Goal: Navigation & Orientation: Find specific page/section

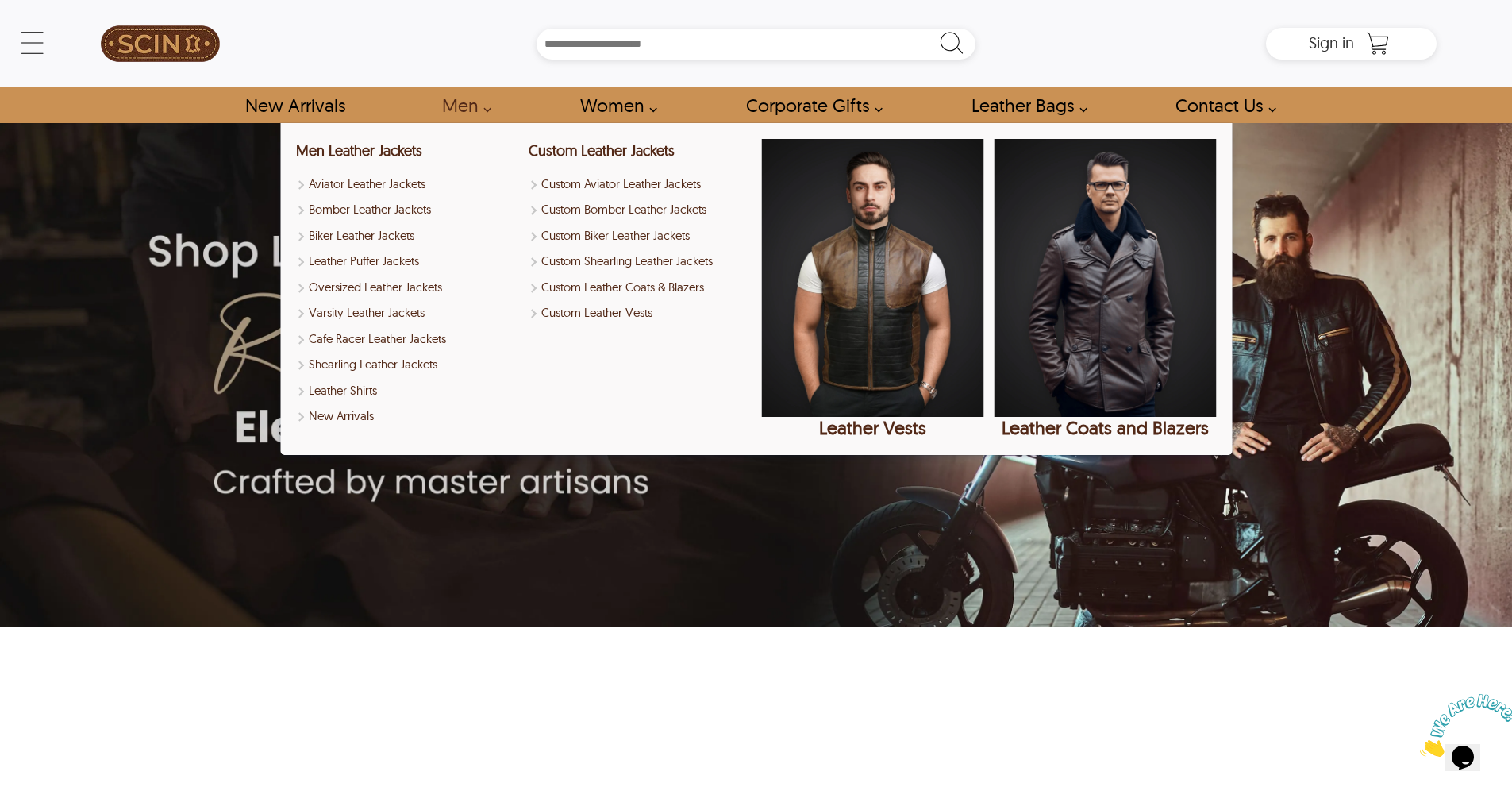
click at [487, 108] on link "Men" at bounding box center [461, 105] width 76 height 36
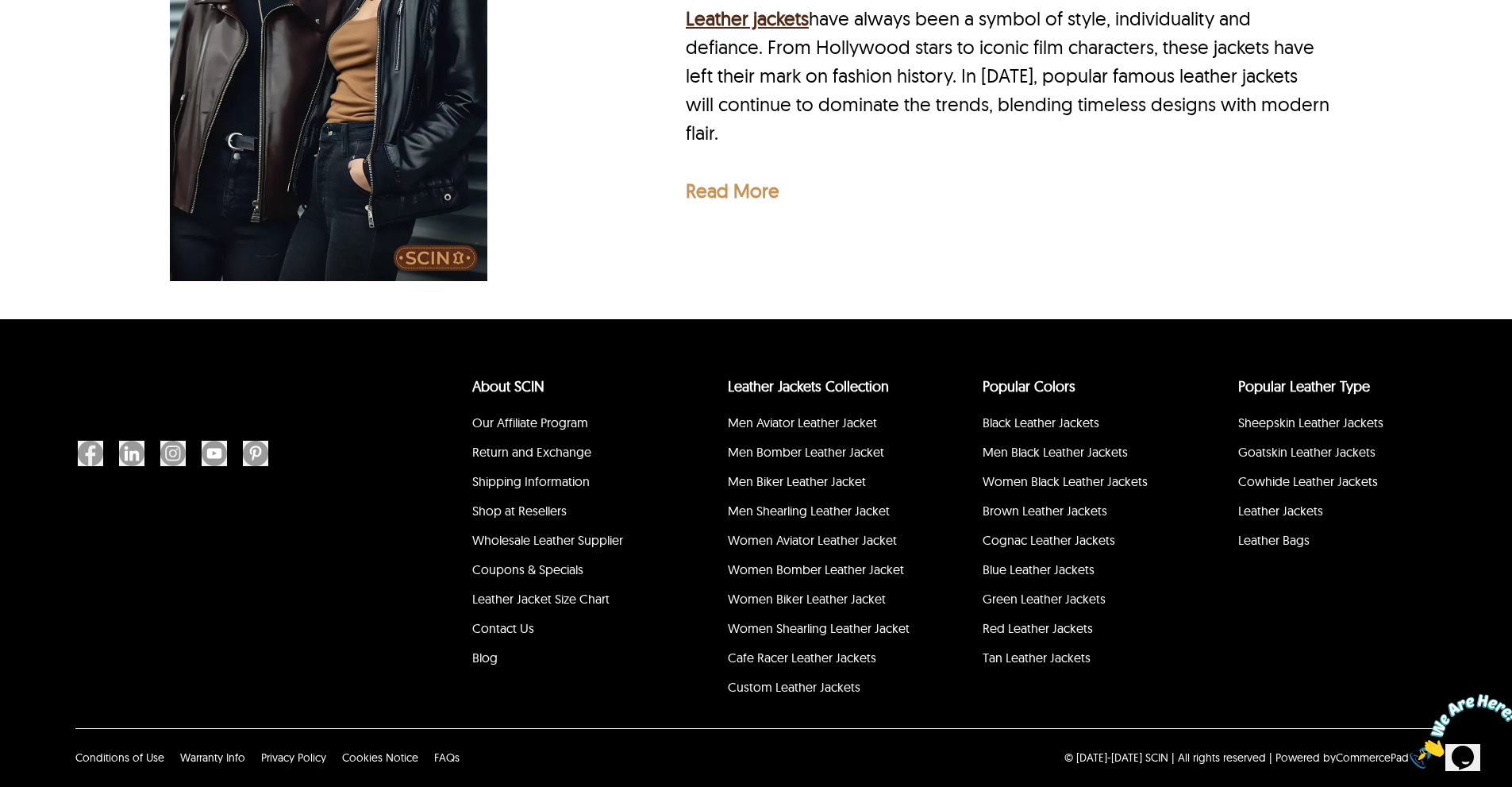
scroll to position [5540, 0]
click at [298, 757] on span "Privacy Policy" at bounding box center [293, 757] width 65 height 15
